Goal: Information Seeking & Learning: Learn about a topic

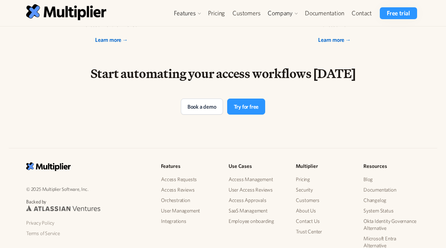
scroll to position [1484, 0]
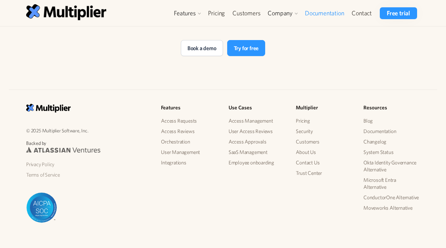
click at [336, 18] on link "Documentation" at bounding box center [324, 13] width 47 height 12
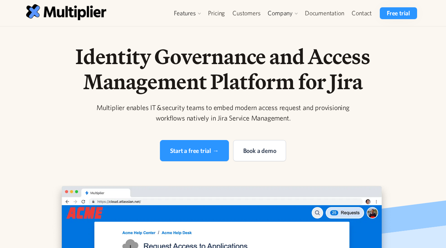
scroll to position [1, 0]
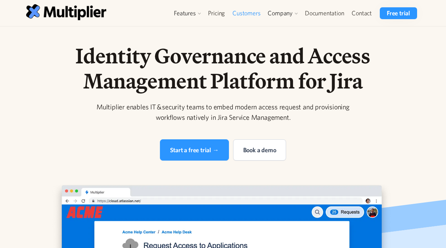
click at [245, 12] on link "Customers" at bounding box center [247, 13] width 36 height 12
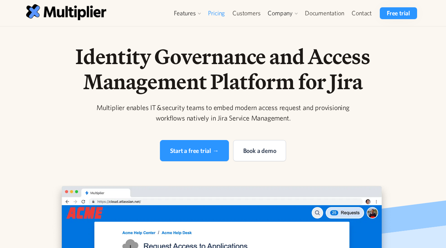
click at [218, 15] on link "Pricing" at bounding box center [216, 13] width 25 height 12
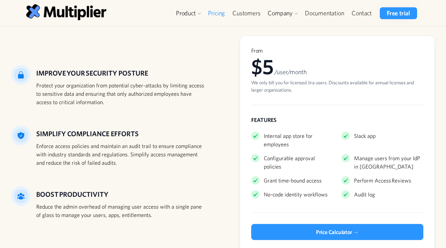
scroll to position [87, 0]
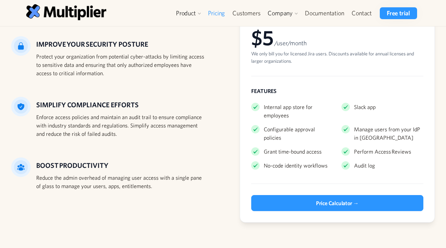
click at [221, 105] on div "IMPROVE YOUR SECURITY POSTURE Protect your organization from potential cyber-at…" at bounding box center [223, 115] width 424 height 216
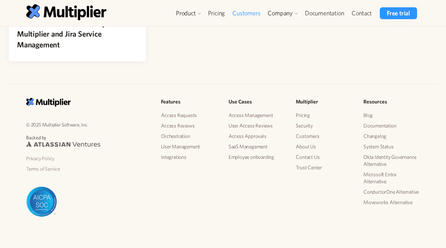
scroll to position [269, 0]
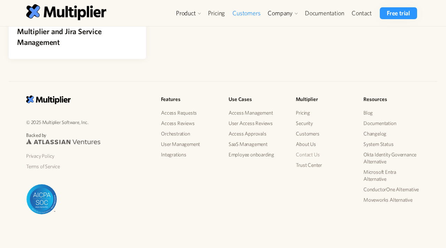
click at [318, 154] on link "Contact Us" at bounding box center [324, 155] width 56 height 10
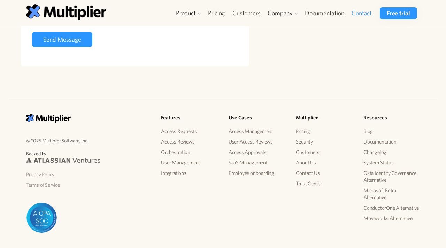
scroll to position [233, 0]
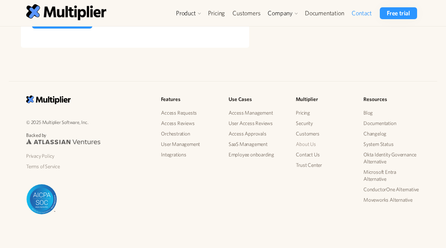
click at [306, 147] on link "About Us" at bounding box center [324, 144] width 56 height 10
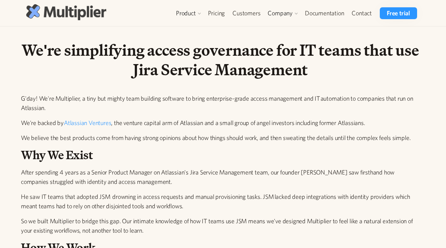
click at [45, 13] on img at bounding box center [66, 12] width 80 height 16
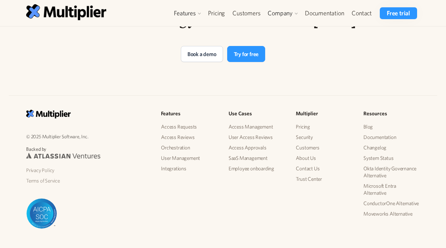
scroll to position [1484, 0]
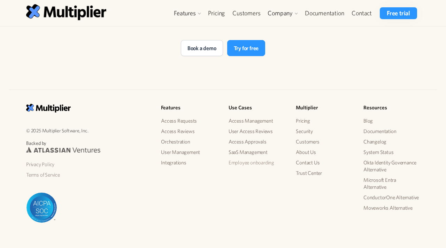
click at [265, 158] on link "Employee onboarding" at bounding box center [257, 163] width 56 height 10
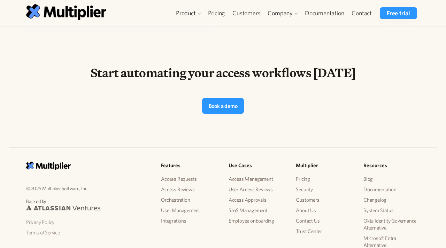
scroll to position [939, 0]
